Goal: Task Accomplishment & Management: Manage account settings

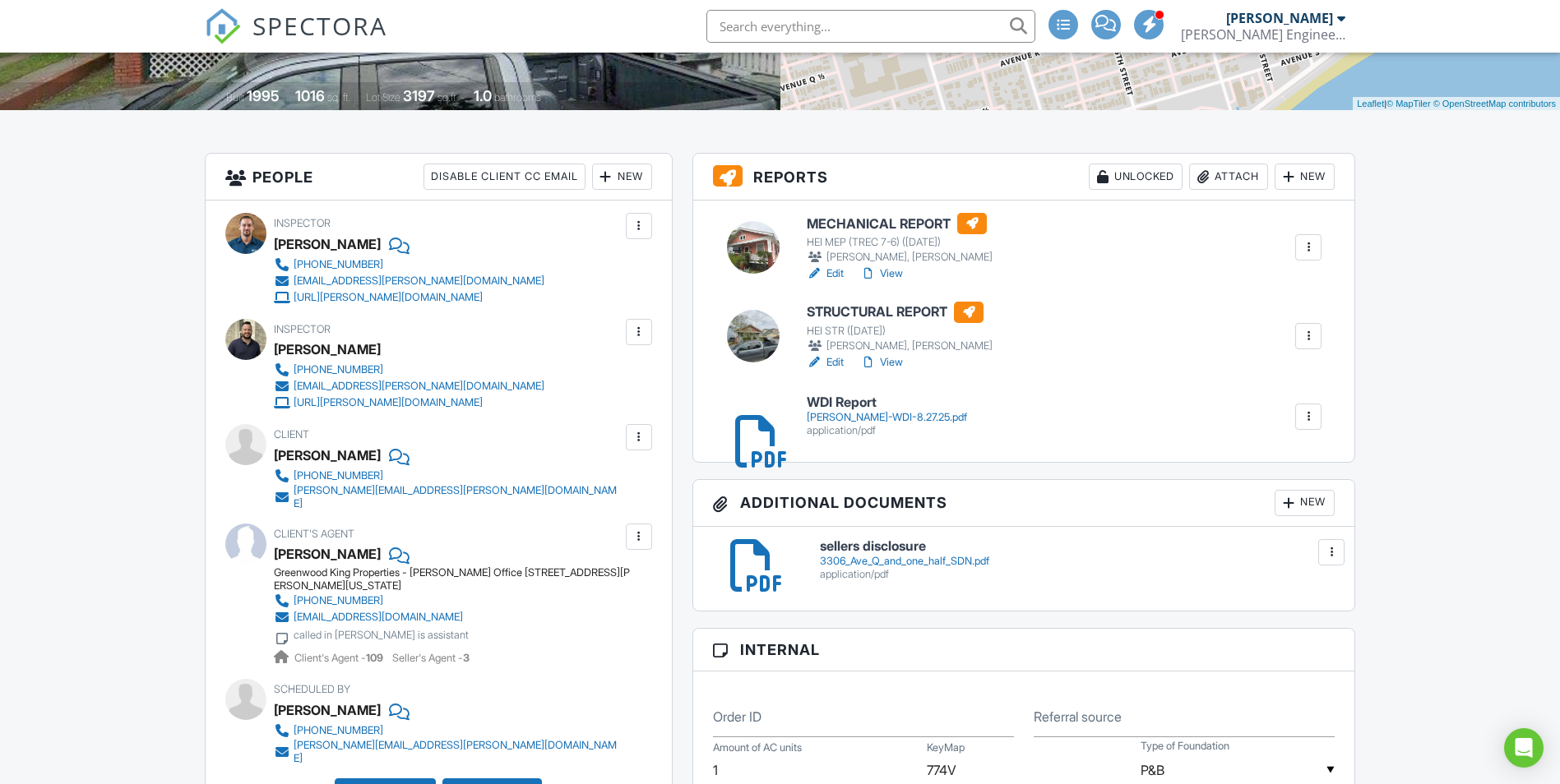
click at [1302, 332] on div at bounding box center [1308, 336] width 17 height 17
click at [1273, 421] on link "Assign Inspectors" at bounding box center [1253, 414] width 121 height 18
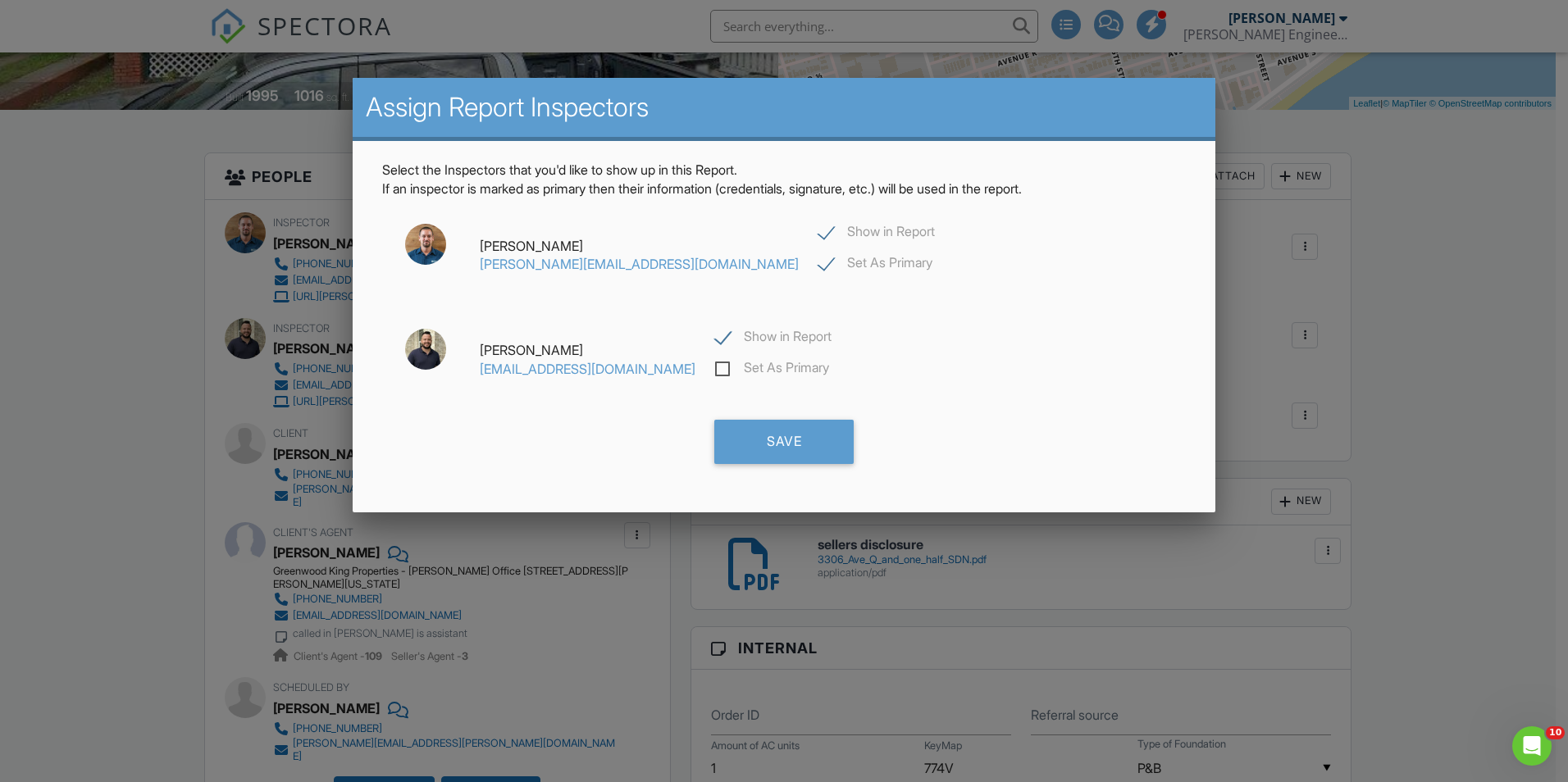
click at [818, 232] on label "Show in Report" at bounding box center [877, 234] width 117 height 21
checkbox input "false"
checkbox input "true"
click at [795, 443] on div "Save" at bounding box center [784, 442] width 139 height 44
